Goal: Go to known website: Access a specific website the user already knows

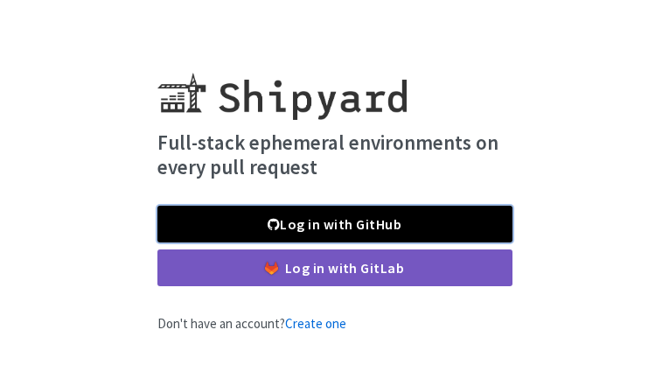
click at [446, 224] on link "Log in with GitHub" at bounding box center [334, 224] width 355 height 37
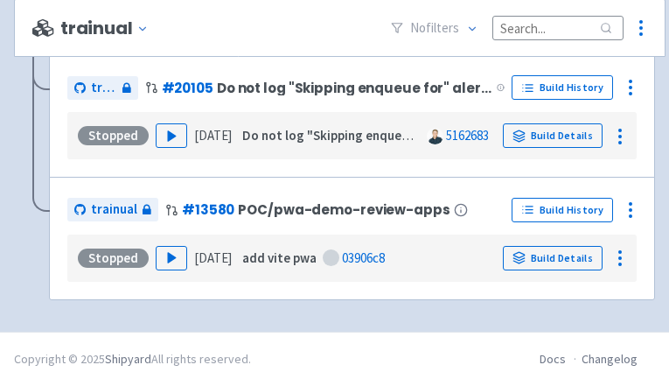
scroll to position [1839, 0]
